Goal: Task Accomplishment & Management: Manage account settings

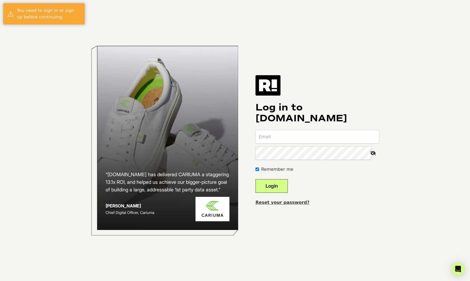
click at [68, 114] on body "“[DOMAIN_NAME] has delivered CARIUMA a staggering 13.1x ROI, and helped us achi…" at bounding box center [235, 140] width 470 height 281
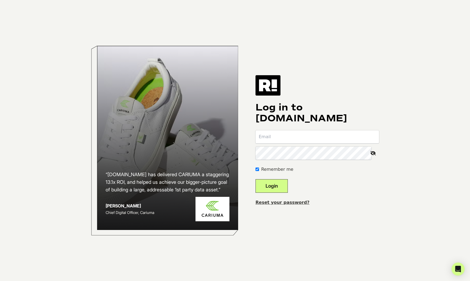
click at [276, 137] on input "email" at bounding box center [318, 136] width 124 height 13
type input "[EMAIL_ADDRESS][DOMAIN_NAME]"
click at [256, 155] on div "“[DOMAIN_NAME] has delivered CARIUMA a staggering 13.1x ROI, and helped us achi…" at bounding box center [235, 140] width 310 height 281
click at [278, 184] on button "Login" at bounding box center [272, 186] width 32 height 14
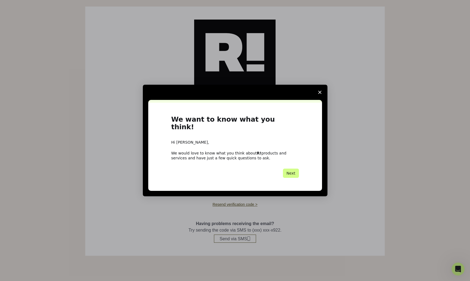
click at [319, 94] on icon "Close survey" at bounding box center [319, 92] width 3 height 3
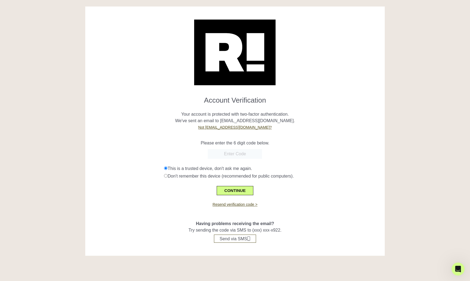
click at [229, 152] on input "text" at bounding box center [235, 154] width 54 height 10
type input "466734"
click at [238, 191] on button "CONTINUE" at bounding box center [235, 190] width 36 height 9
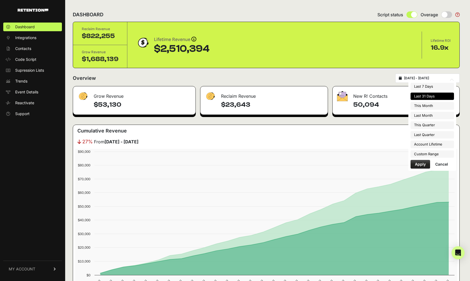
click at [434, 78] on input "[DATE] - [DATE]" at bounding box center [430, 78] width 52 height 4
type input "[DATE]"
click at [436, 154] on li "Custom Range" at bounding box center [432, 154] width 43 height 8
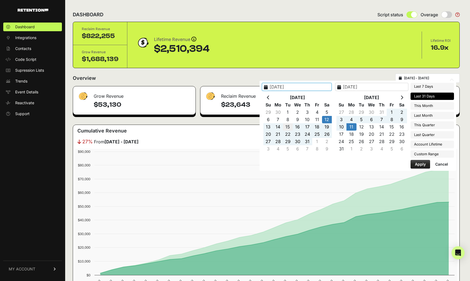
type input "2025-07-15"
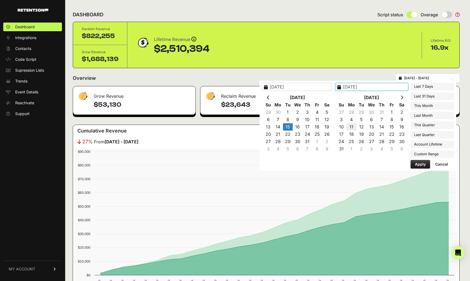
type input "2025-08-11"
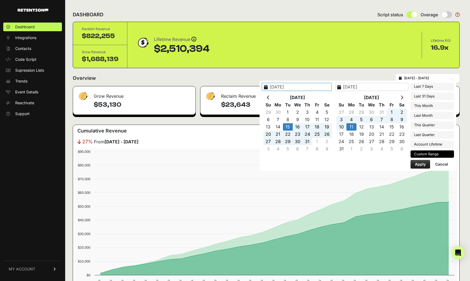
type input "2025-07-15"
click at [418, 162] on button "Apply" at bounding box center [421, 164] width 20 height 9
type input "2025-07-15 - 2025-08-11"
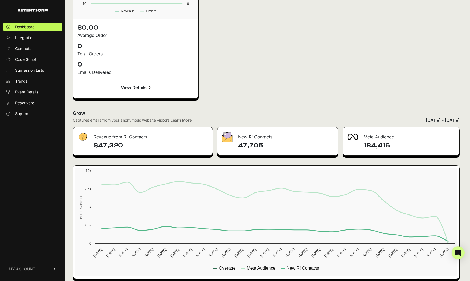
scroll to position [778, 0]
